Goal: Information Seeking & Learning: Check status

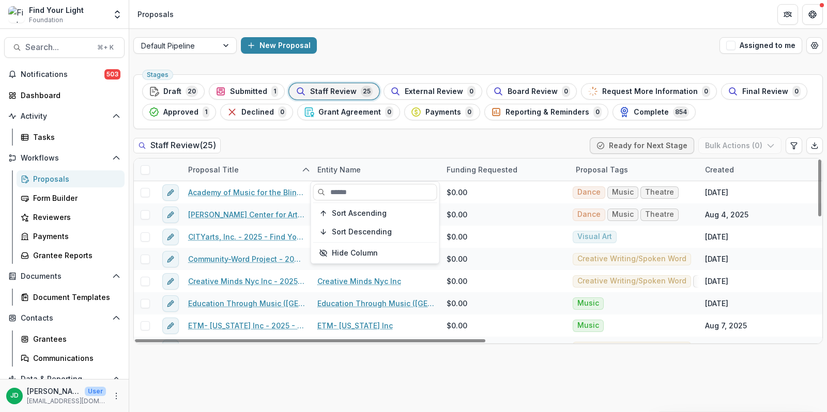
scroll to position [22, 0]
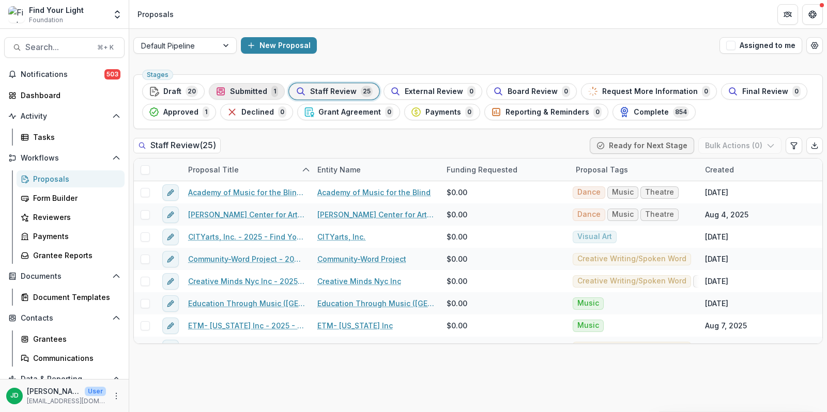
click at [232, 86] on div "Submitted 1" at bounding box center [246, 91] width 63 height 11
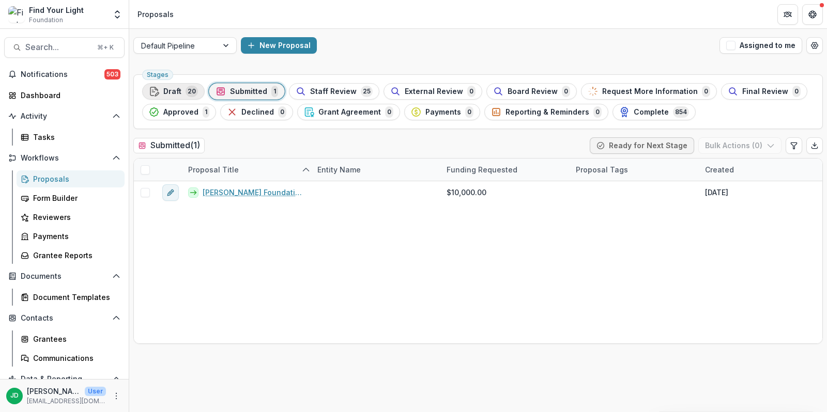
click at [167, 88] on span "Draft" at bounding box center [172, 91] width 18 height 9
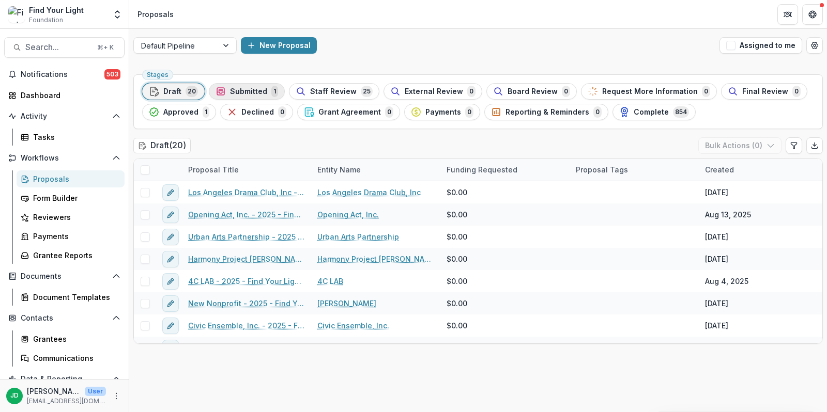
click at [236, 89] on span "Submitted" at bounding box center [248, 91] width 37 height 9
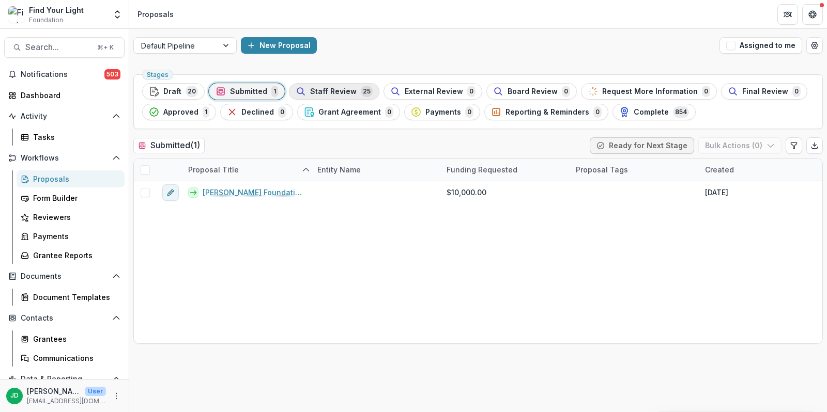
click at [326, 87] on span "Staff Review" at bounding box center [333, 91] width 46 height 9
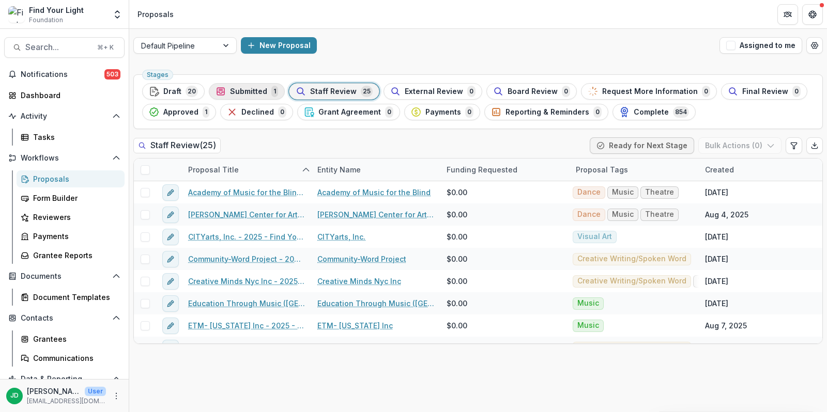
click at [271, 89] on span "1" at bounding box center [274, 91] width 7 height 11
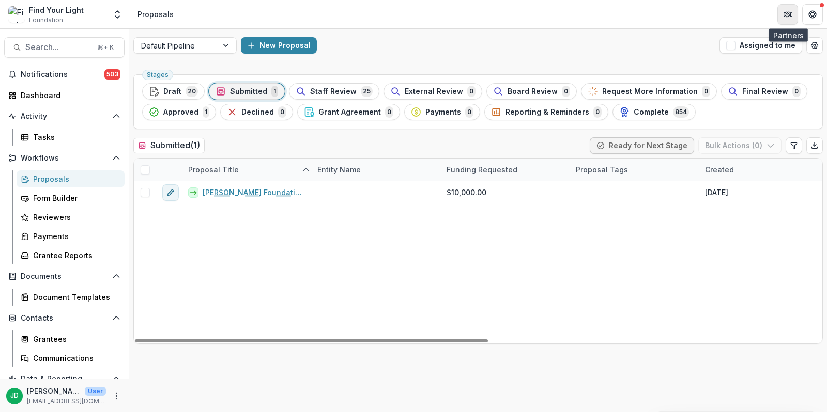
click at [788, 12] on icon "Partners" at bounding box center [788, 13] width 4 height 3
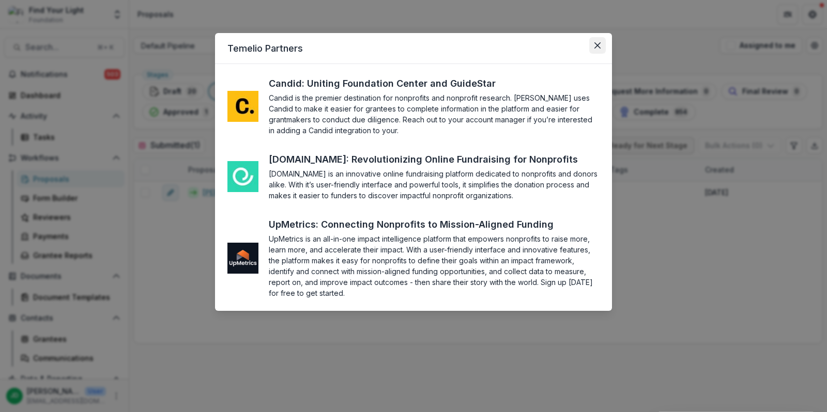
click at [593, 48] on button "Close" at bounding box center [597, 45] width 17 height 17
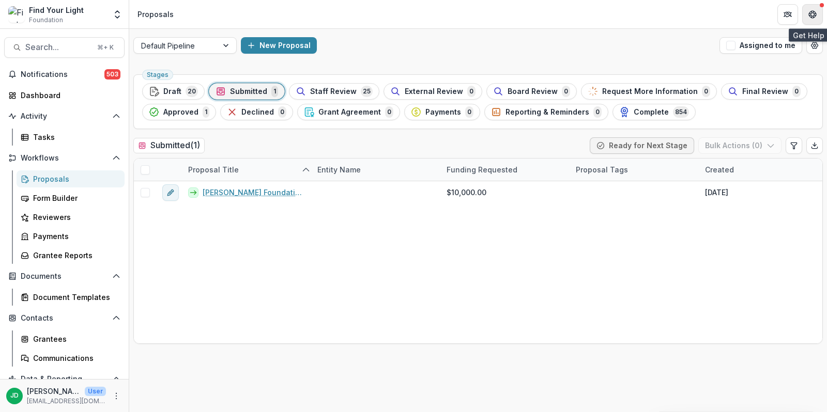
click at [811, 17] on icon "Get Help" at bounding box center [812, 14] width 8 height 8
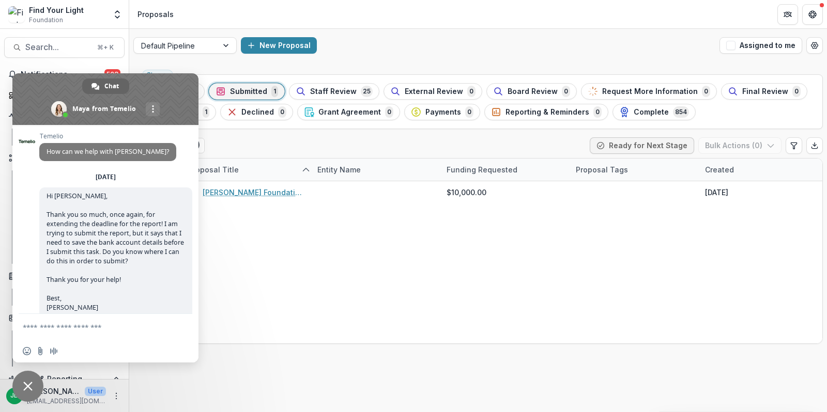
click at [42, 331] on textarea "Compose your message..." at bounding box center [95, 327] width 145 height 26
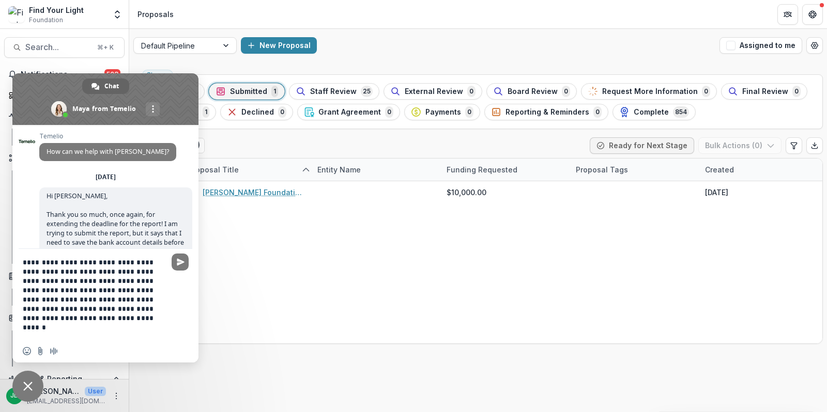
type textarea "**********"
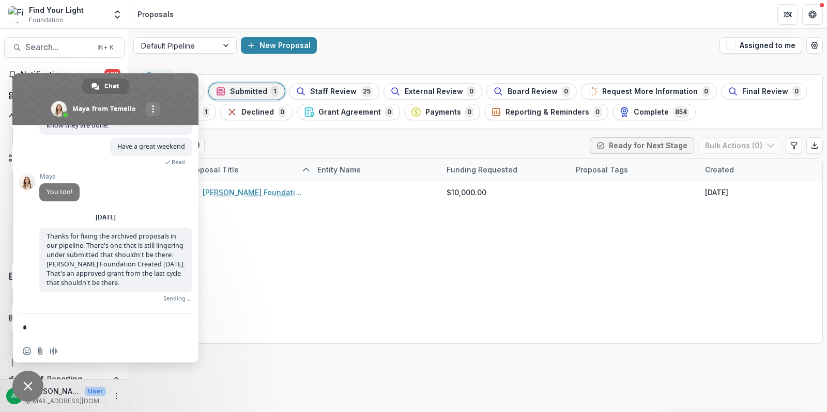
scroll to position [795, 0]
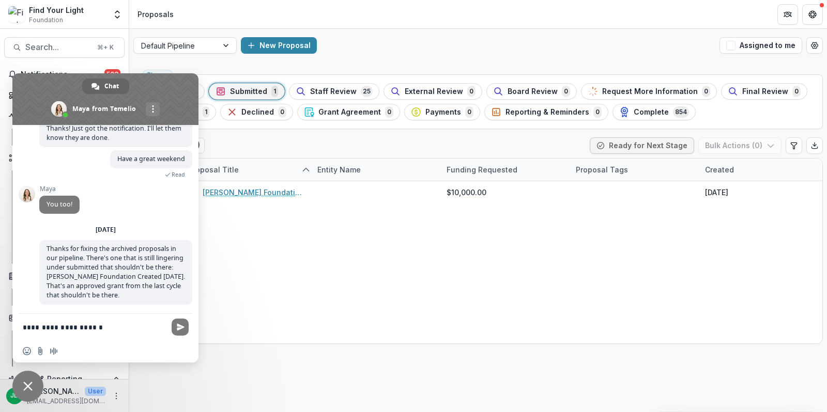
type textarea "**********"
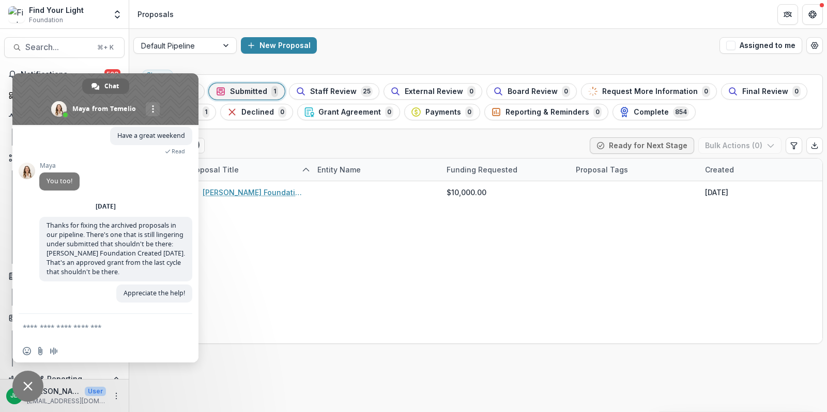
scroll to position [816, 0]
click at [236, 245] on div "Misty Copeland Foundation - 2024 - FYL General Grant Application $10,000.00 Oct…" at bounding box center [804, 262] width 1340 height 162
click at [26, 388] on span "Close chat" at bounding box center [27, 386] width 9 height 9
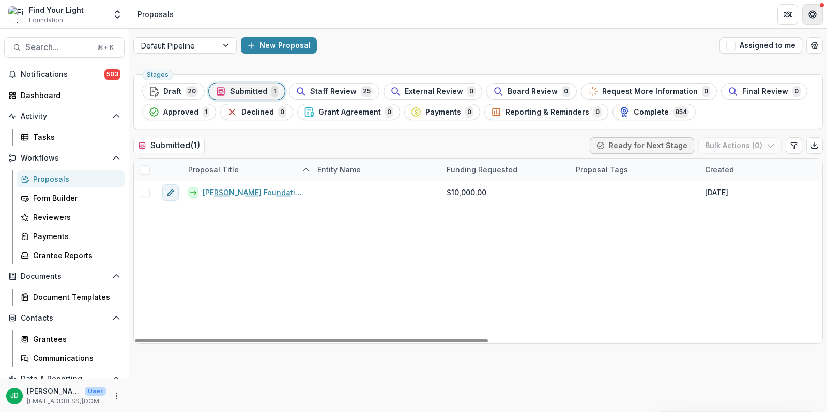
click at [817, 18] on button "Get Help" at bounding box center [812, 14] width 21 height 21
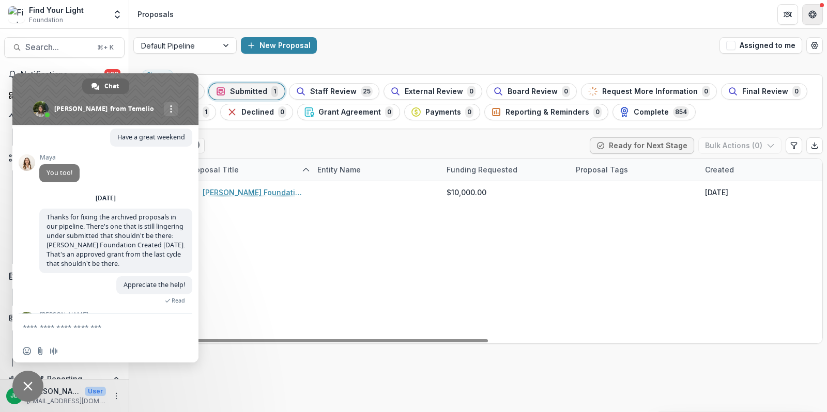
scroll to position [862, 0]
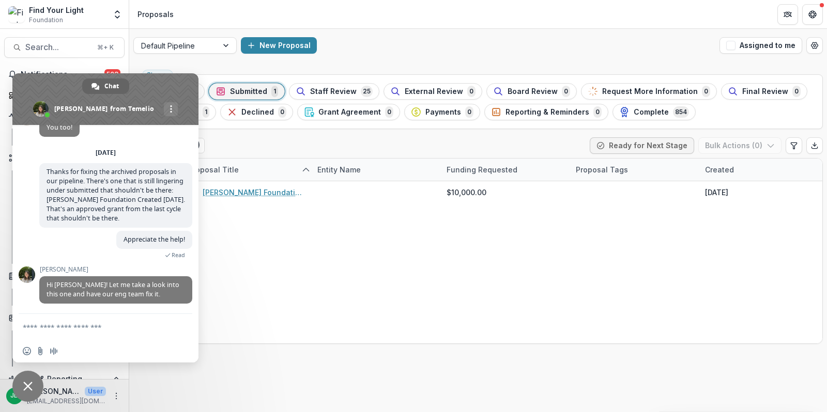
click at [262, 11] on header "Proposals" at bounding box center [477, 14] width 697 height 28
click at [21, 382] on span "Close chat" at bounding box center [27, 386] width 31 height 31
